Goal: Information Seeking & Learning: Find specific fact

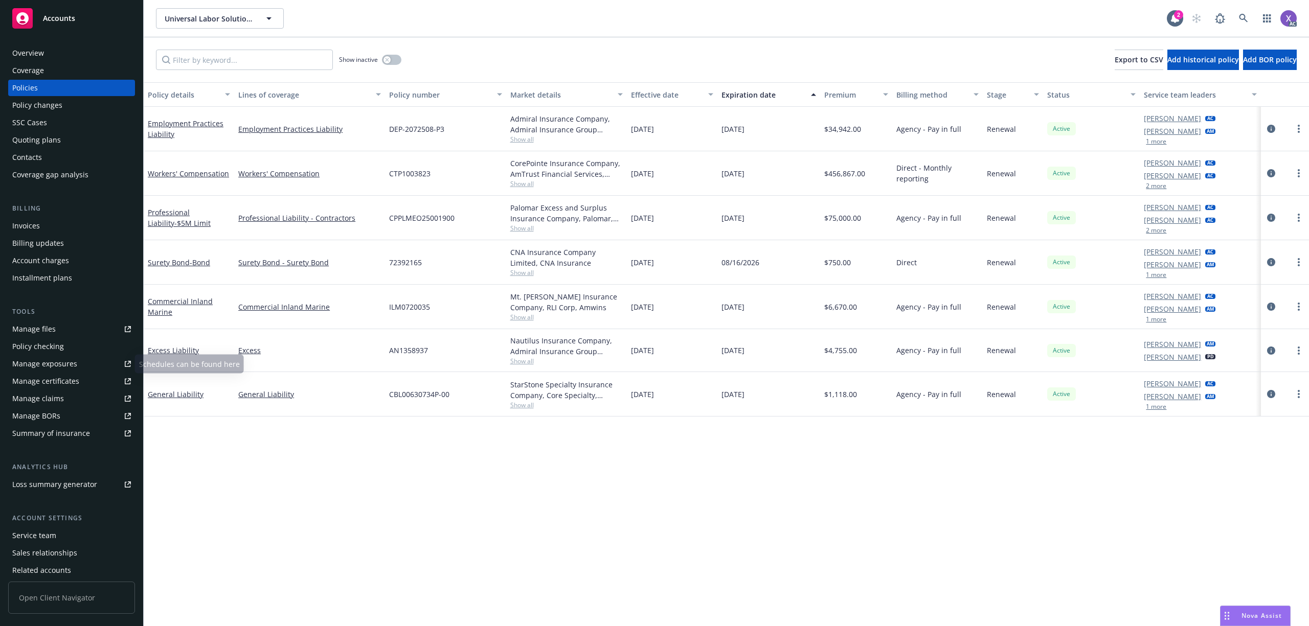
click at [54, 350] on div "Policy checking" at bounding box center [38, 346] width 52 height 16
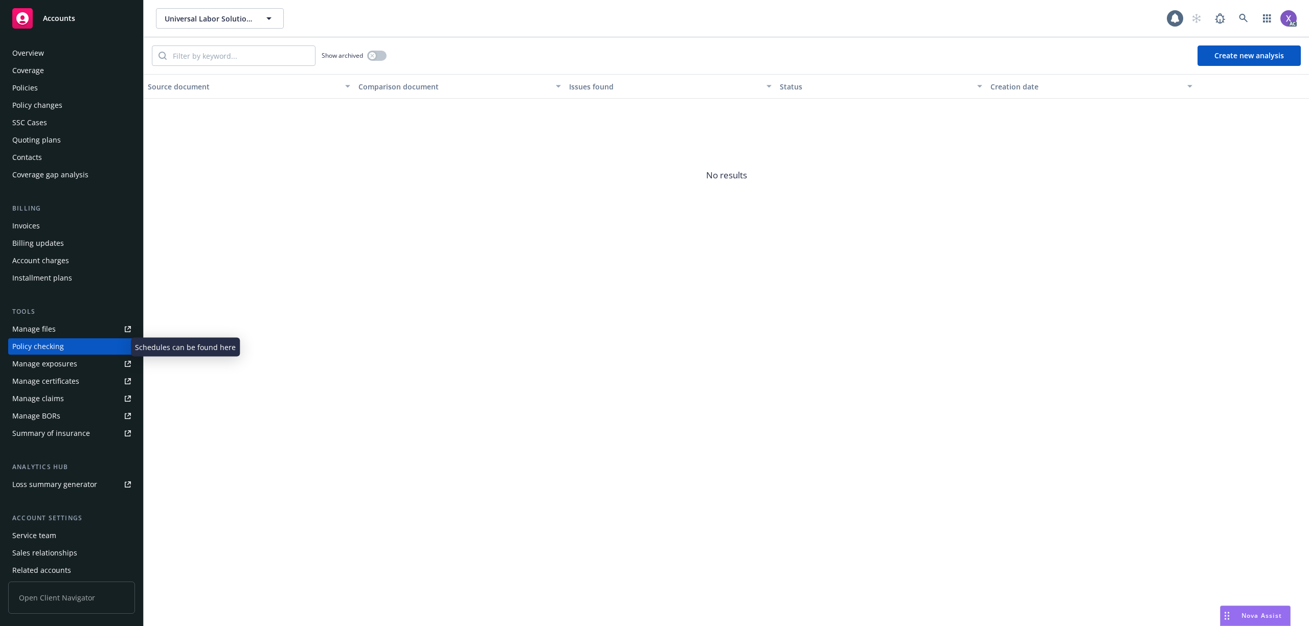
scroll to position [17, 0]
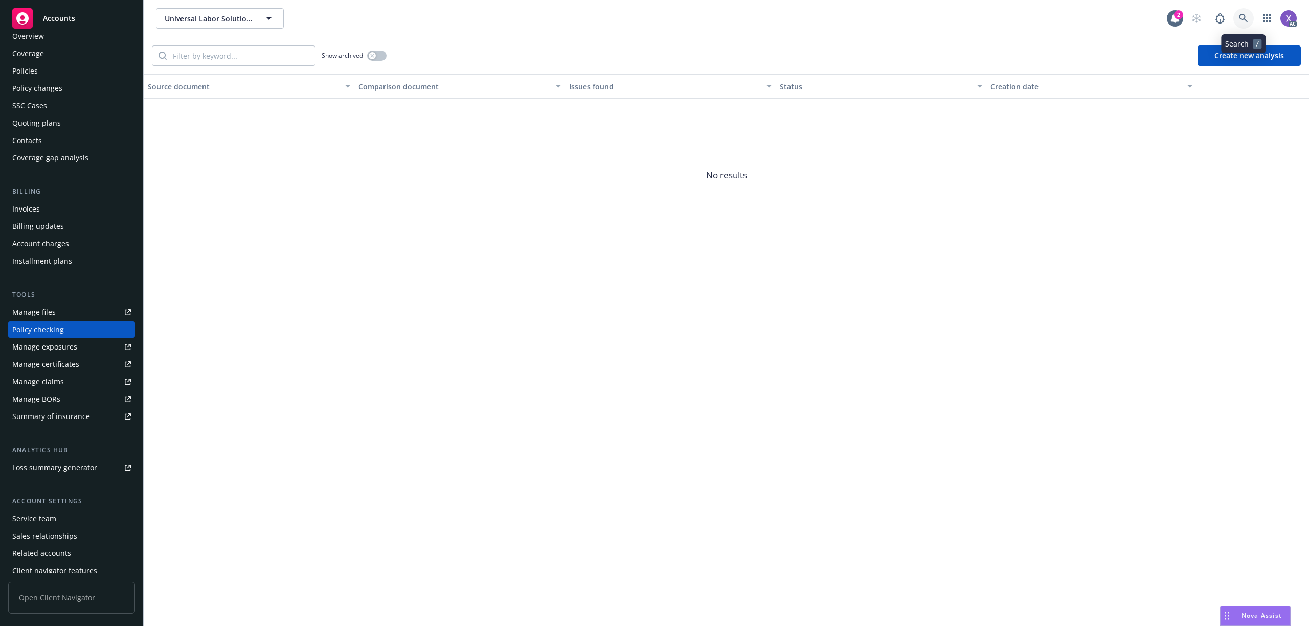
click at [1240, 13] on link at bounding box center [1243, 18] width 20 height 20
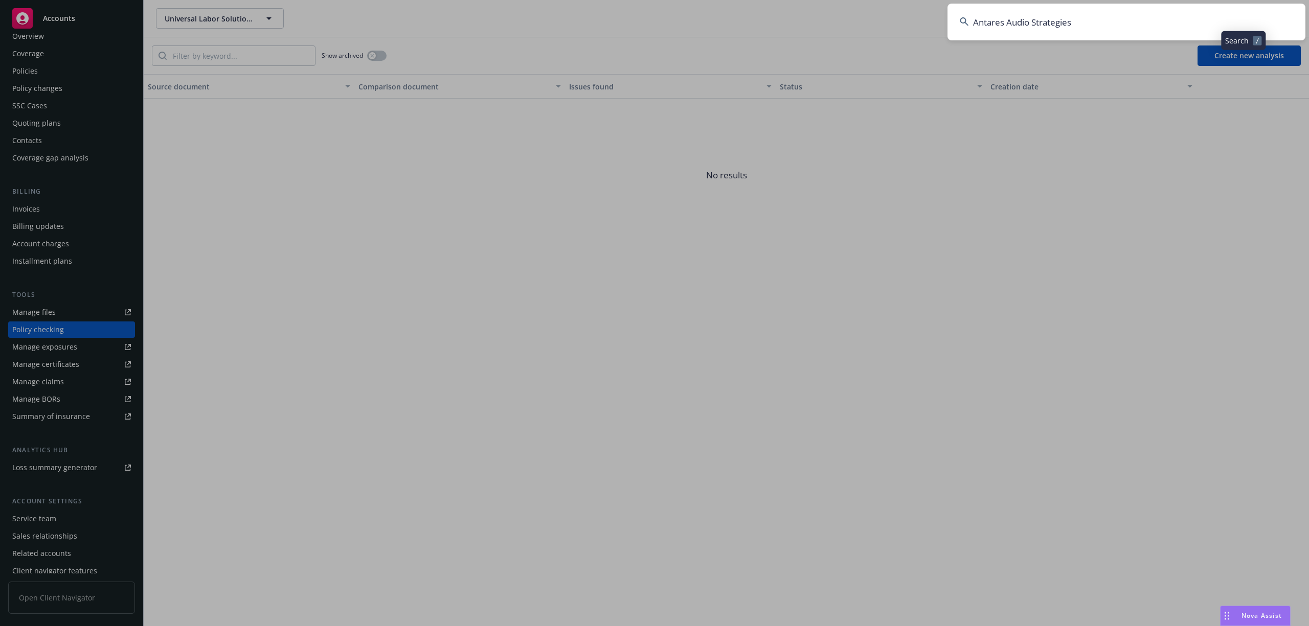
click at [1164, 18] on input "Antares Audio Strategies" at bounding box center [1126, 22] width 358 height 37
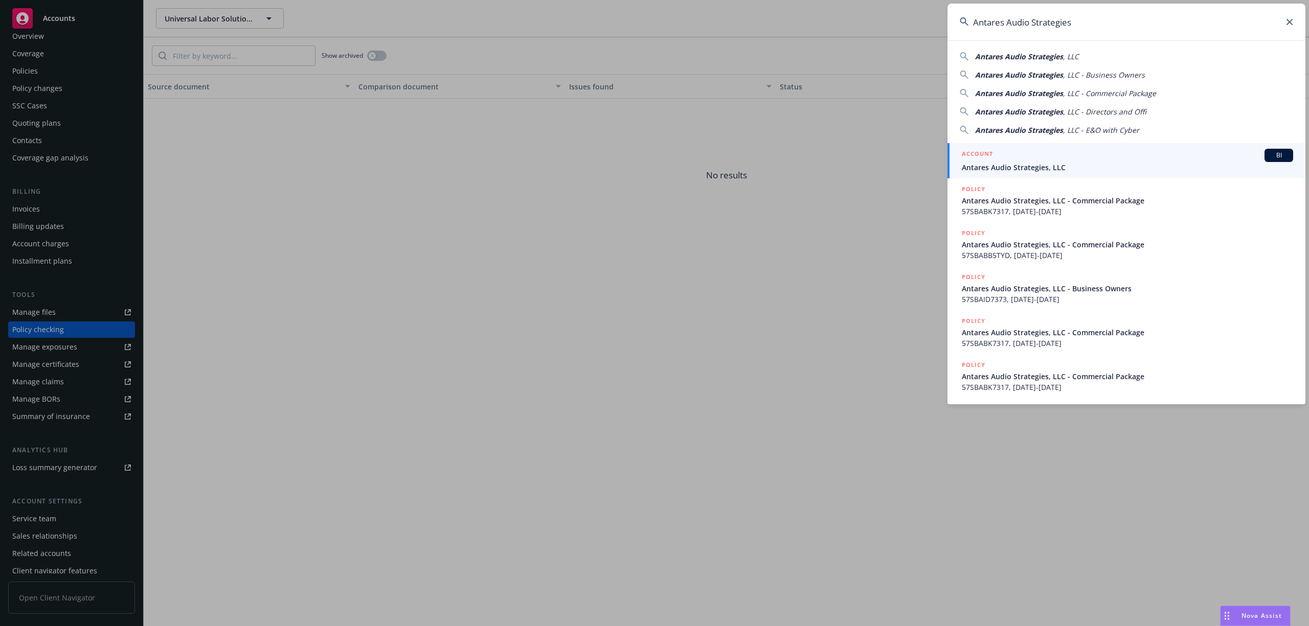
type input "Antares Audio Strategies"
click at [1049, 163] on span "Antares Audio Strategies, LLC" at bounding box center [1127, 167] width 331 height 11
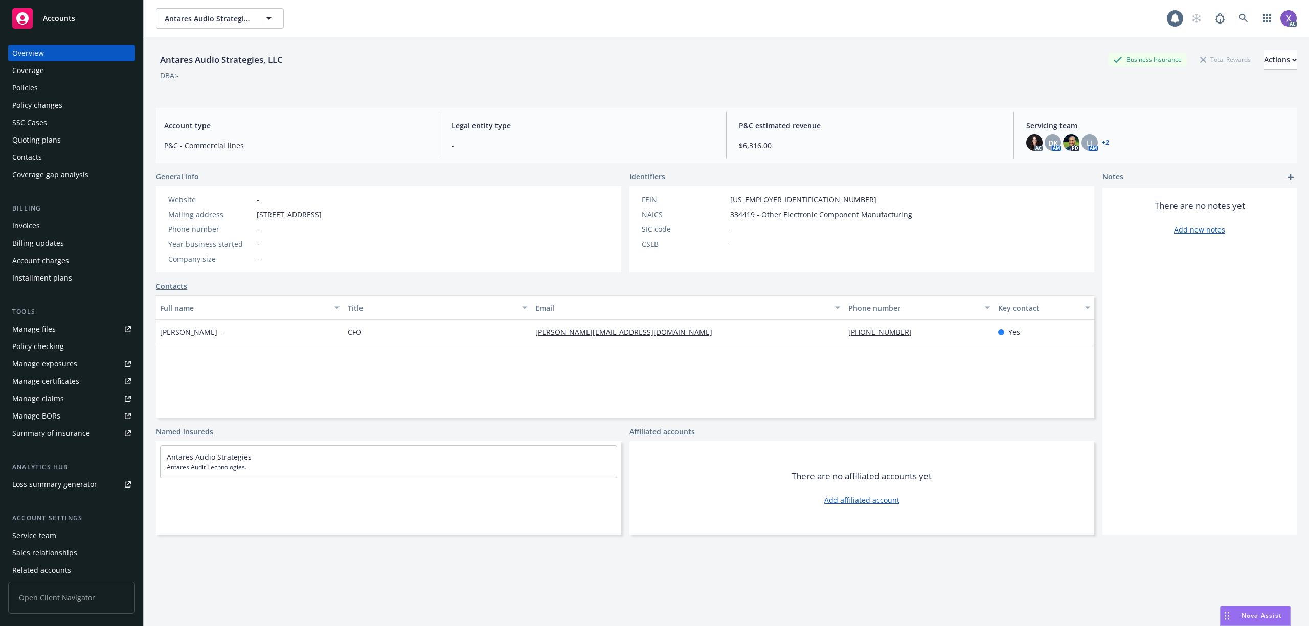
click at [33, 230] on div "Invoices" at bounding box center [26, 226] width 28 height 16
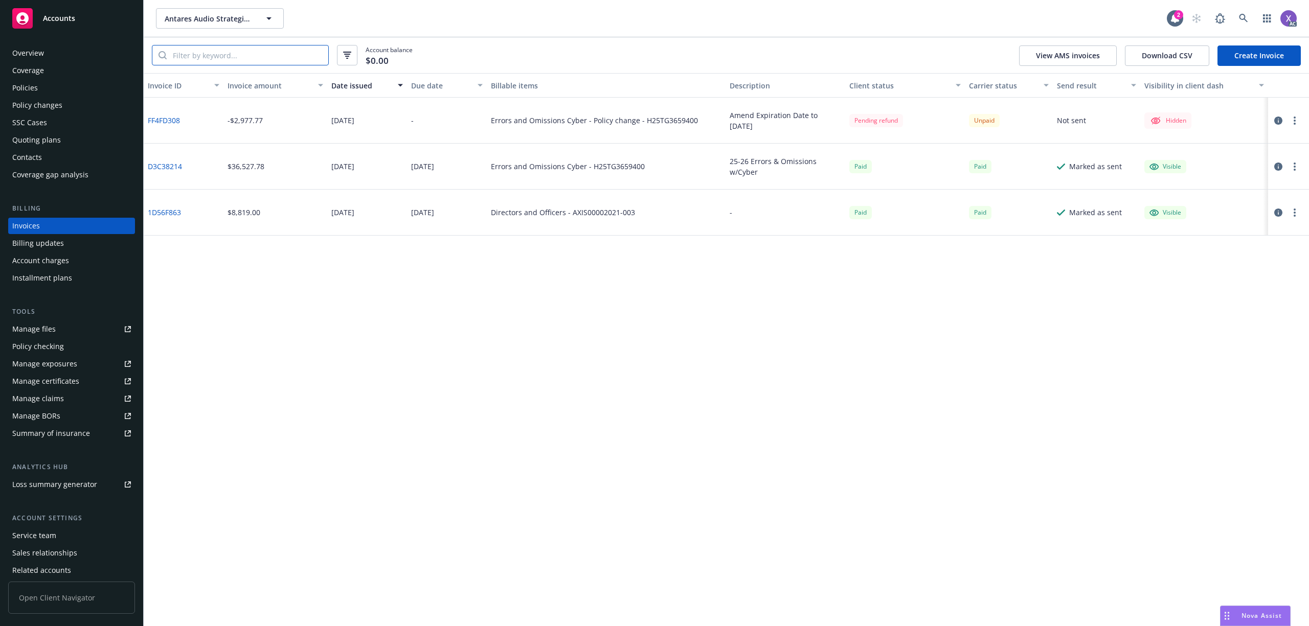
click at [246, 48] on input "search" at bounding box center [248, 55] width 162 height 19
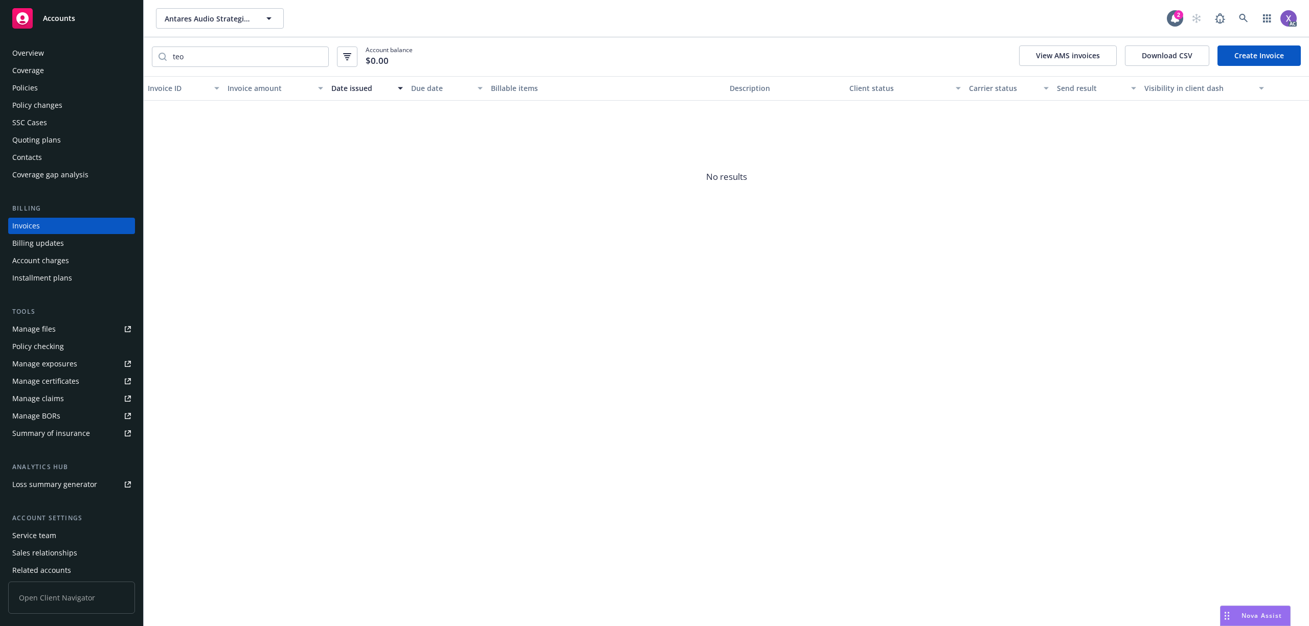
click at [35, 228] on div "Invoices" at bounding box center [26, 226] width 28 height 16
click at [190, 60] on input "teo" at bounding box center [248, 56] width 162 height 19
type input "t"
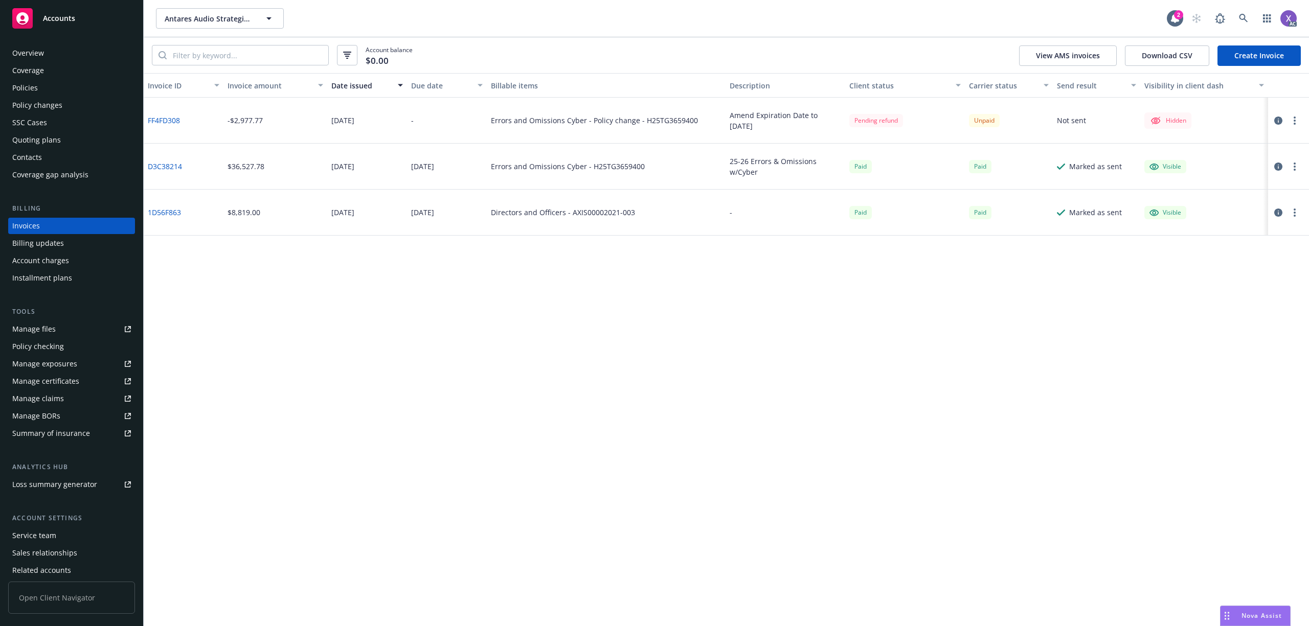
click at [163, 169] on link "D3C38214" at bounding box center [165, 166] width 34 height 11
click at [176, 213] on link "1D56F863" at bounding box center [164, 212] width 33 height 11
click at [36, 86] on div "Policies" at bounding box center [25, 88] width 26 height 16
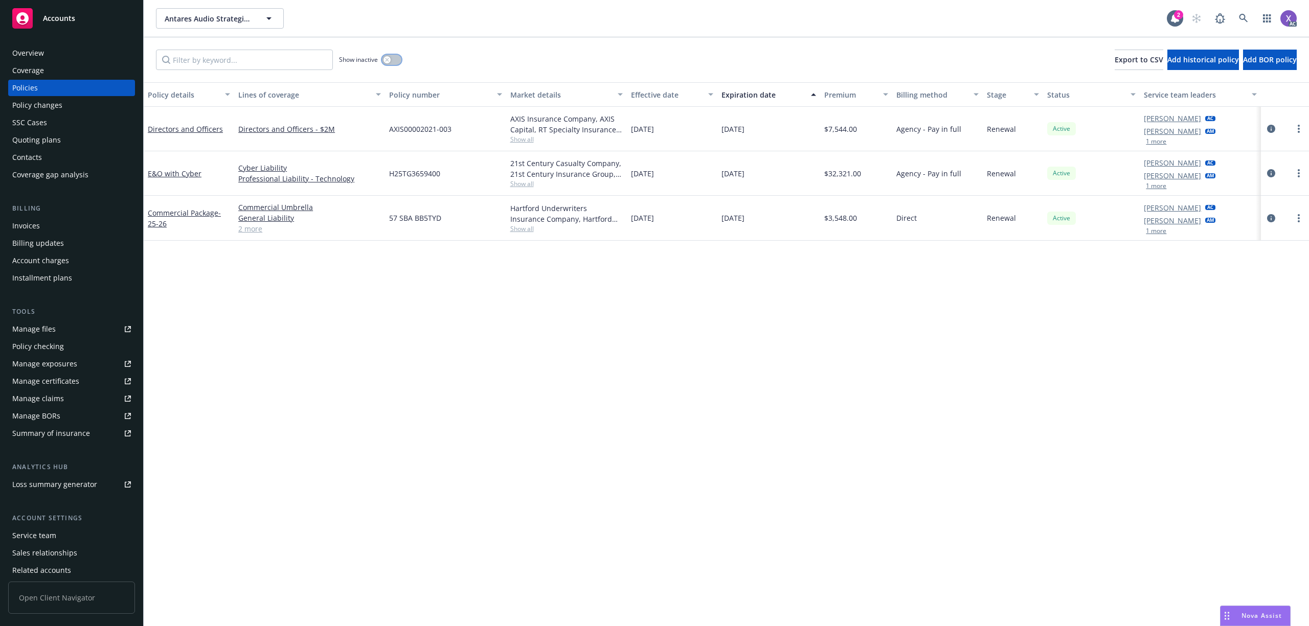
click at [393, 59] on button "button" at bounding box center [391, 60] width 19 height 10
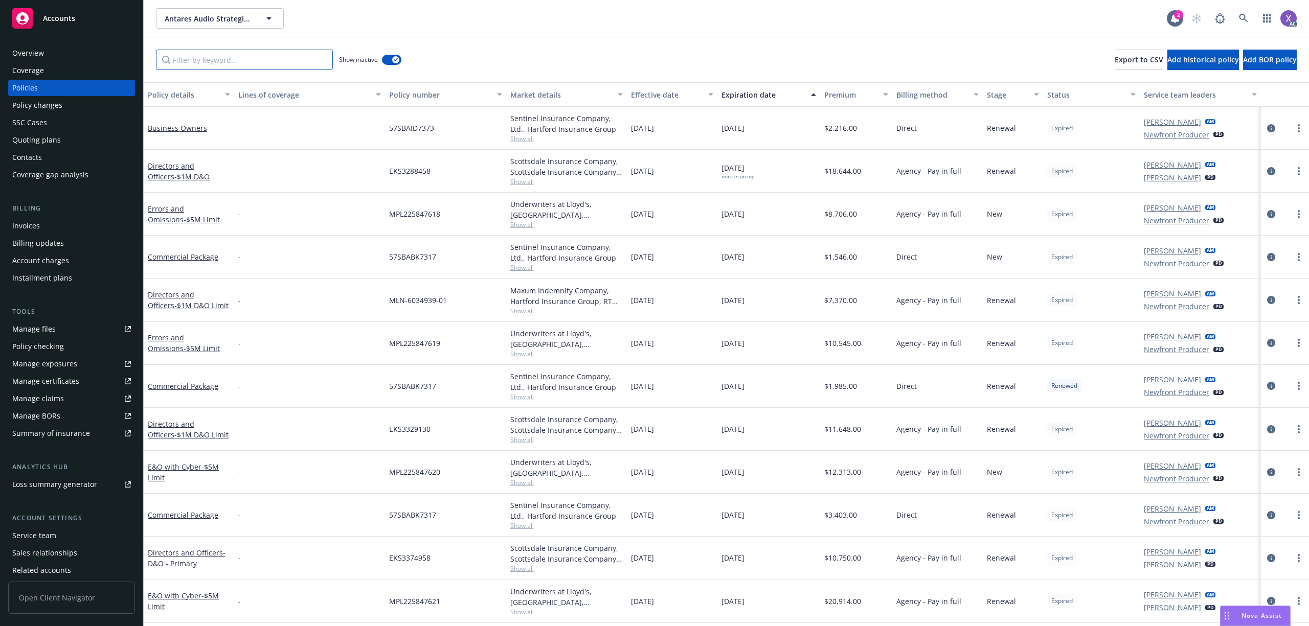
click at [275, 66] on input "Filter by keyword..." at bounding box center [244, 60] width 177 height 20
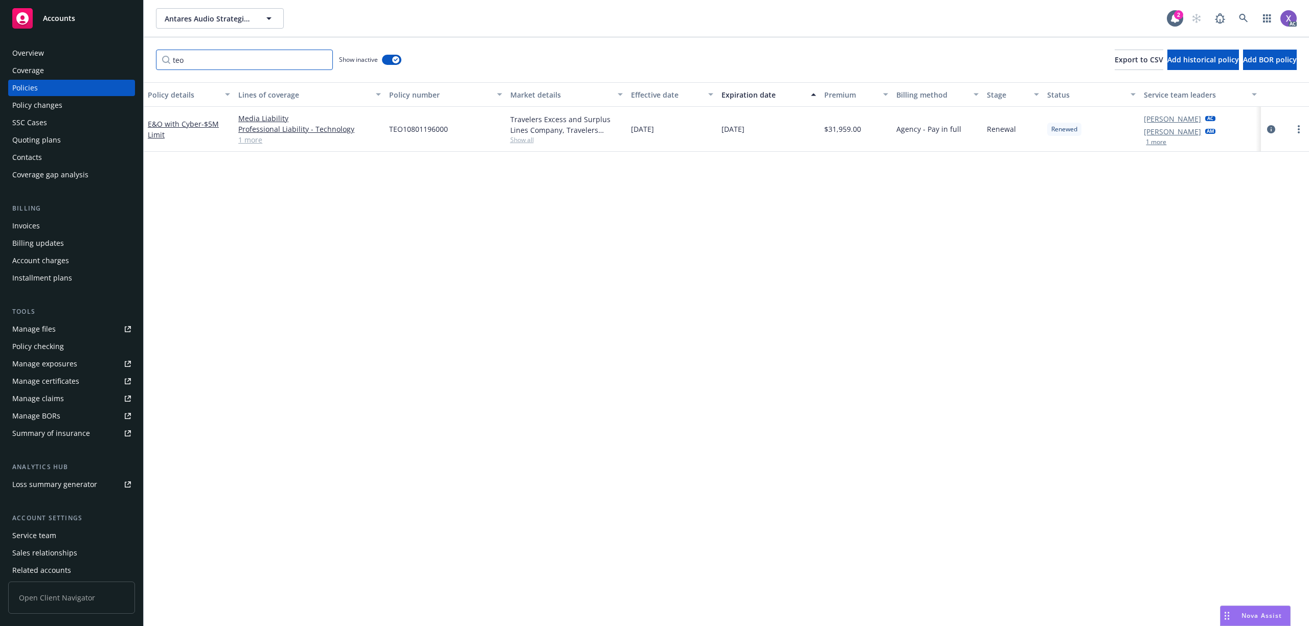
type input "teo"
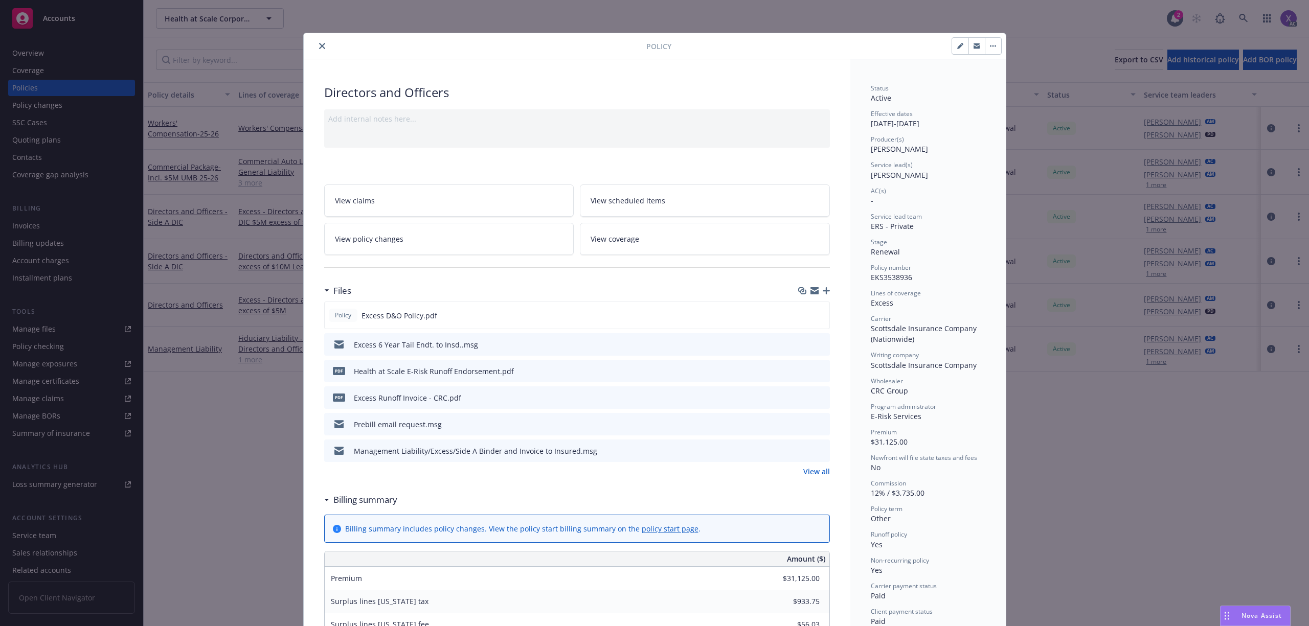
click at [319, 47] on icon "close" at bounding box center [322, 46] width 6 height 6
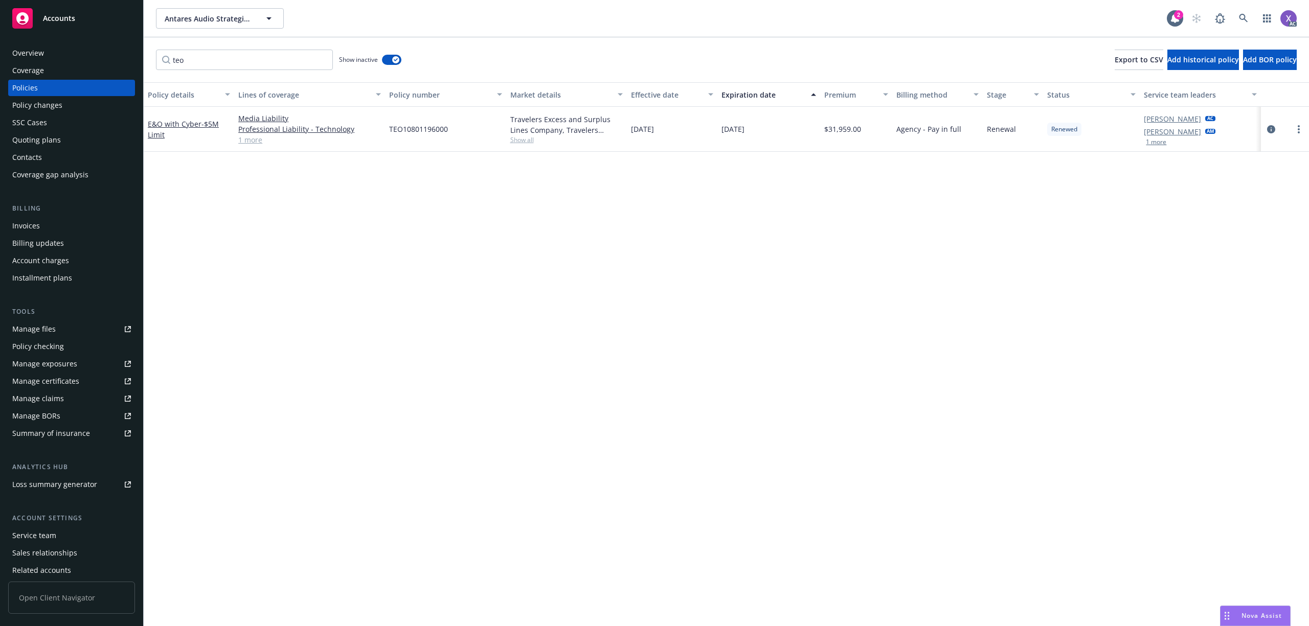
click at [33, 225] on div "Invoices" at bounding box center [26, 226] width 28 height 16
